Goal: Task Accomplishment & Management: Complete application form

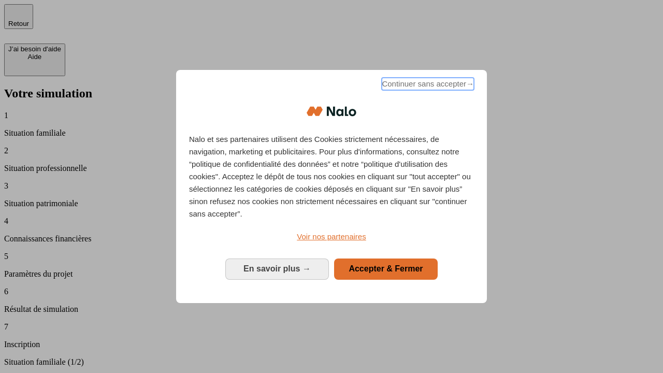
click at [427, 85] on span "Continuer sans accepter →" at bounding box center [427, 84] width 92 height 12
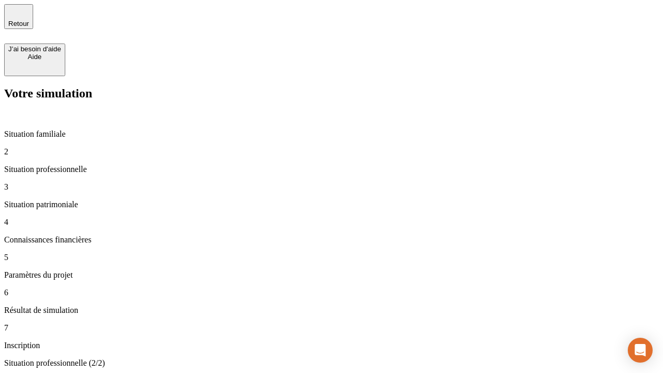
type input "70 000"
type input "1 000"
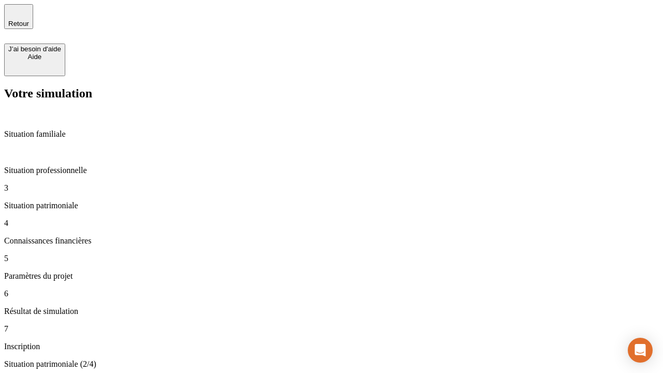
type input "800"
type input "6"
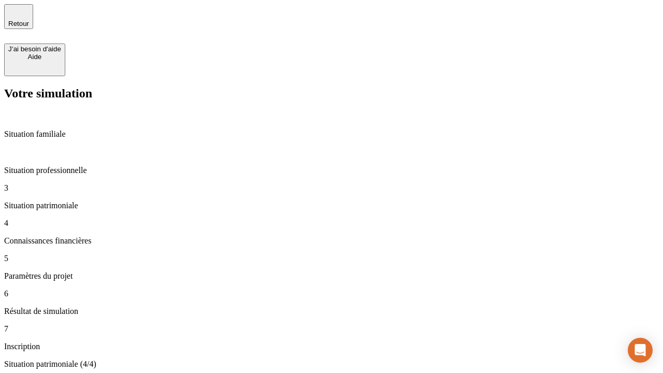
type input "400"
type input "3"
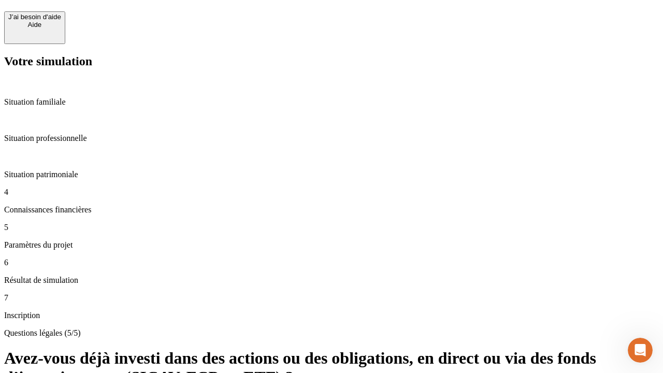
scroll to position [25, 0]
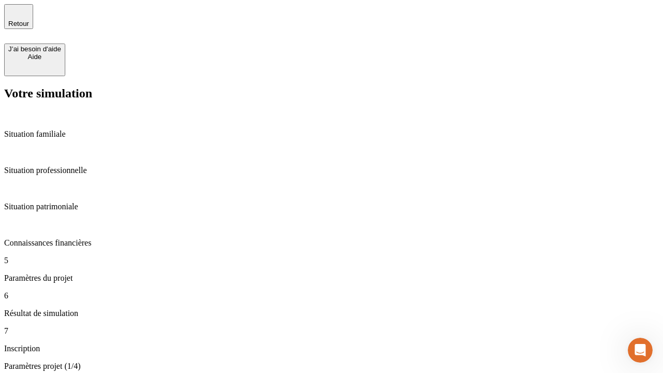
type input "35"
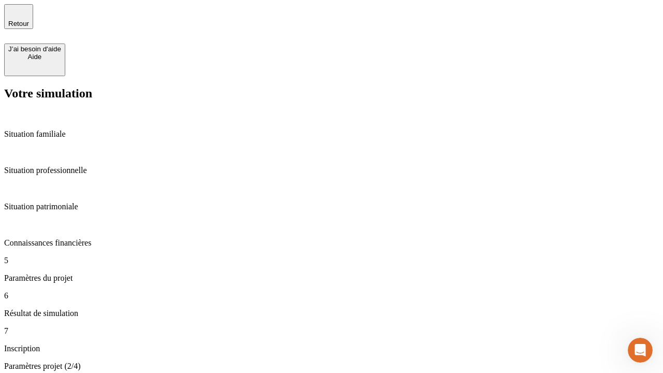
type input "500"
type input "640"
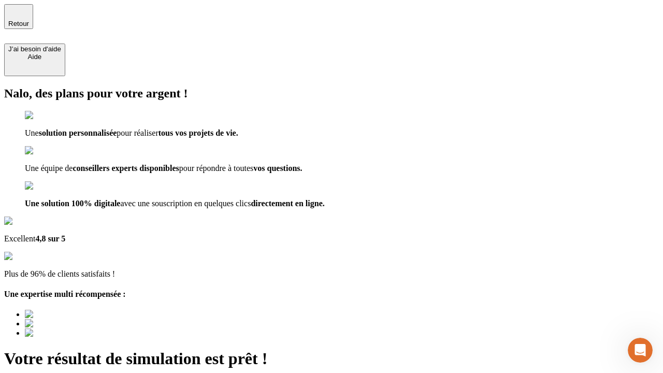
type input "[EMAIL_ADDRESS][DOMAIN_NAME]"
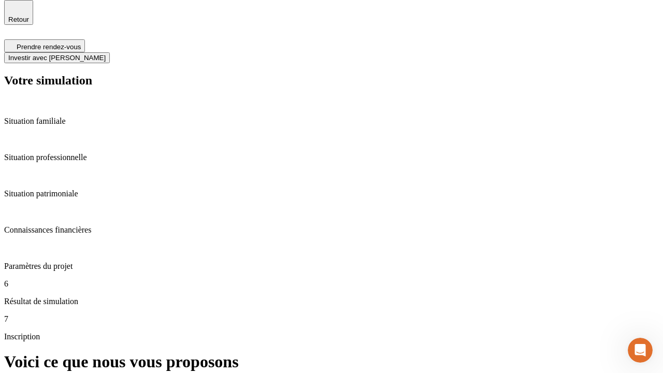
click at [106, 54] on span "Investir avec [PERSON_NAME]" at bounding box center [56, 58] width 97 height 8
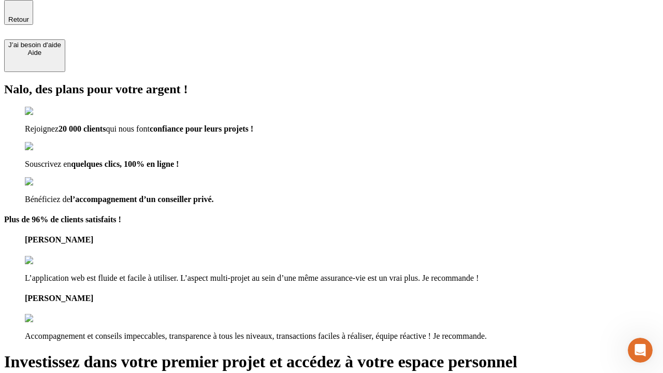
scroll to position [3, 0]
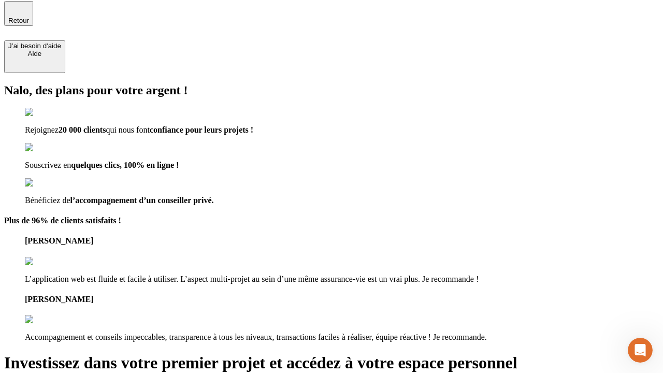
type input "[PERSON_NAME][EMAIL_ADDRESS][DOMAIN_NAME]"
